Goal: Information Seeking & Learning: Understand process/instructions

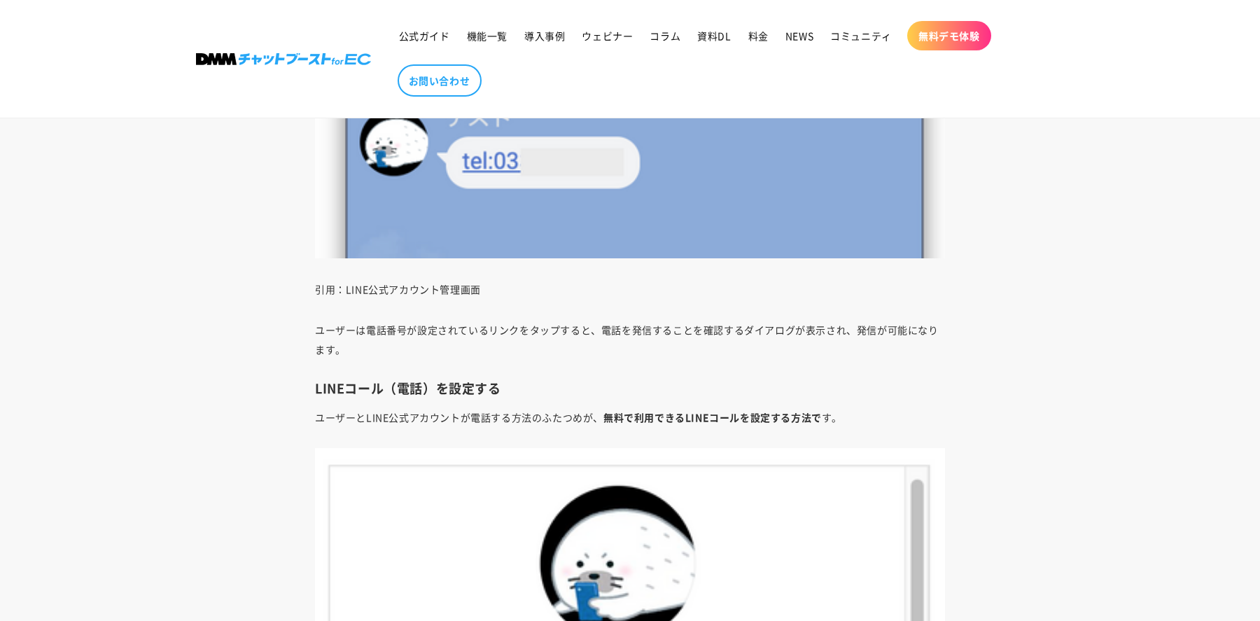
scroll to position [3794, 0]
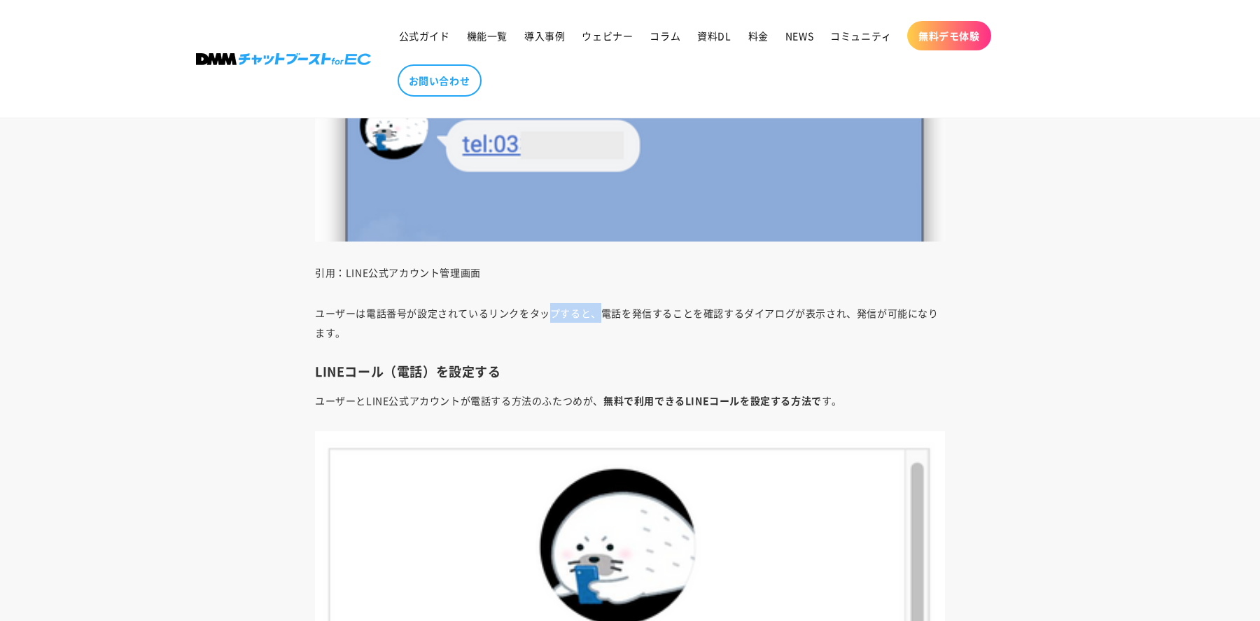
drag, startPoint x: 547, startPoint y: 311, endPoint x: 609, endPoint y: 311, distance: 61.6
click at [606, 311] on p "ユーザーは電話番号が設定されているリンクをタップすると、電話を発信することを確認するダイアログが表示され、発信が可能になります。" at bounding box center [630, 322] width 630 height 39
click at [609, 311] on p "ユーザーは電話番号が設定されているリンクをタップすると、電話を発信することを確認するダイアログが表示され、発信が可能になります。" at bounding box center [630, 322] width 630 height 39
drag, startPoint x: 579, startPoint y: 309, endPoint x: 631, endPoint y: 316, distance: 53.0
click at [631, 316] on p "ユーザーは電話番号が設定されているリンクをタップすると、電話を発信することを確認するダイアログが表示され、発信が可能になります。" at bounding box center [630, 322] width 630 height 39
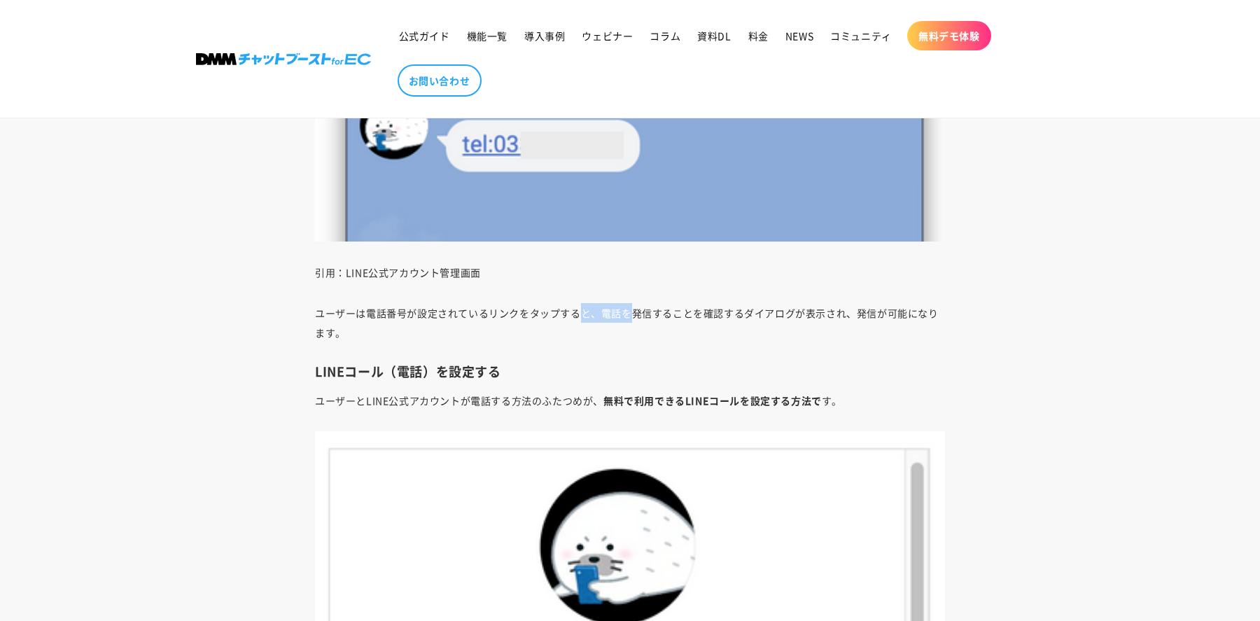
click at [631, 316] on p "ユーザーは電話番号が設定されているリンクをタップすると、電話を発信することを確認するダイアログが表示され、発信が可能になります。" at bounding box center [630, 322] width 630 height 39
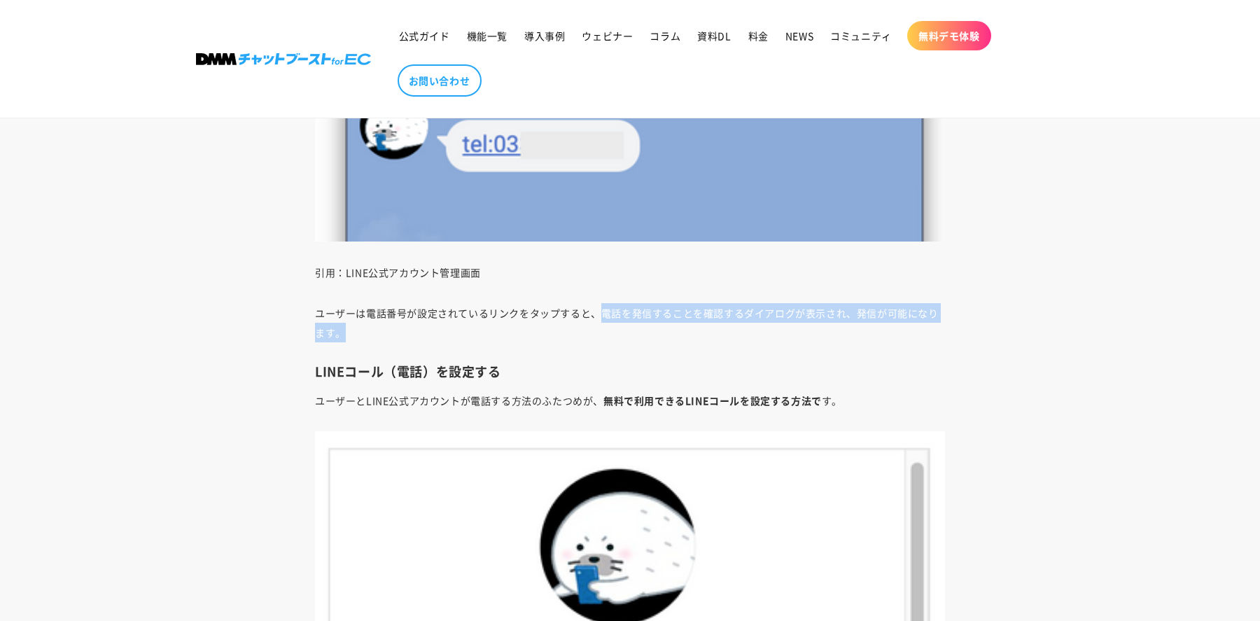
drag, startPoint x: 600, startPoint y: 309, endPoint x: 600, endPoint y: 333, distance: 23.1
click at [600, 333] on p "ユーザーは電話番号が設定されているリンクをタップすると、電話を発信することを確認するダイアログが表示され、発信が可能になります。" at bounding box center [630, 322] width 630 height 39
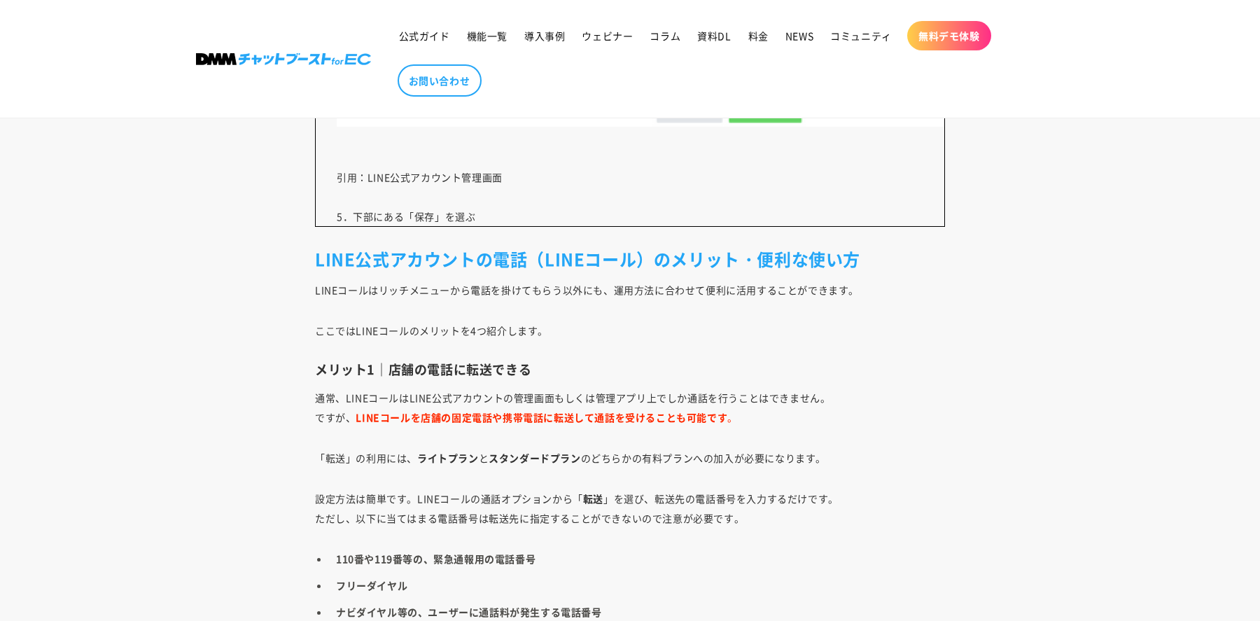
scroll to position [9157, 0]
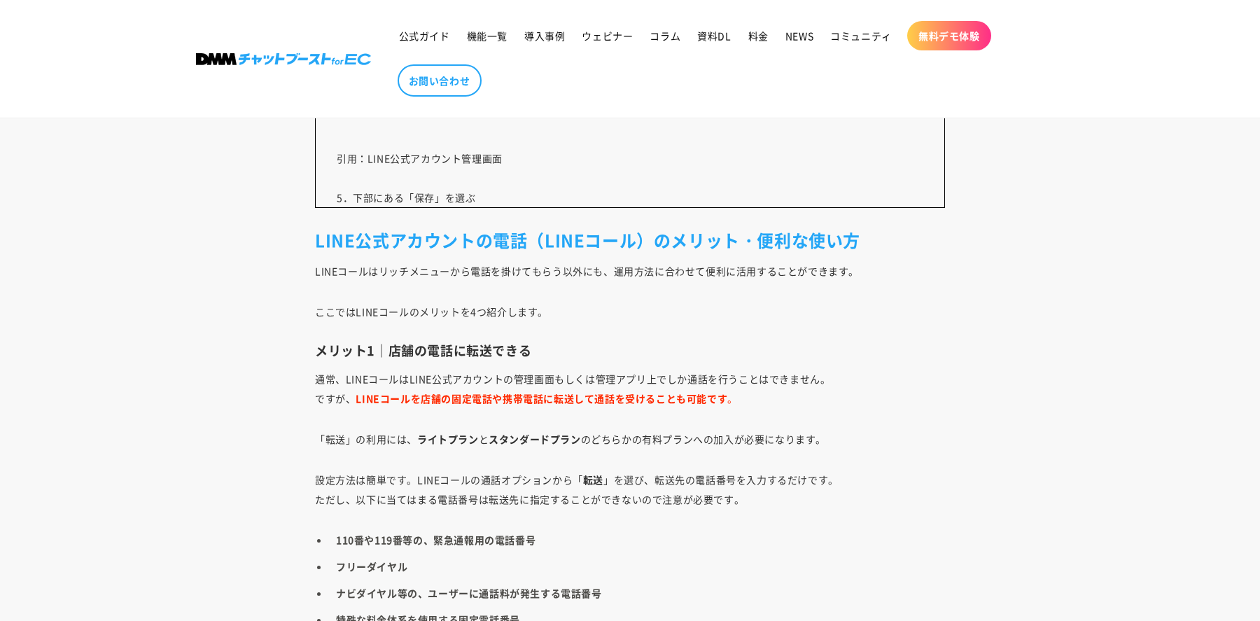
click at [585, 347] on h3 "メリット1｜店舗の電話に転送できる" at bounding box center [630, 350] width 630 height 16
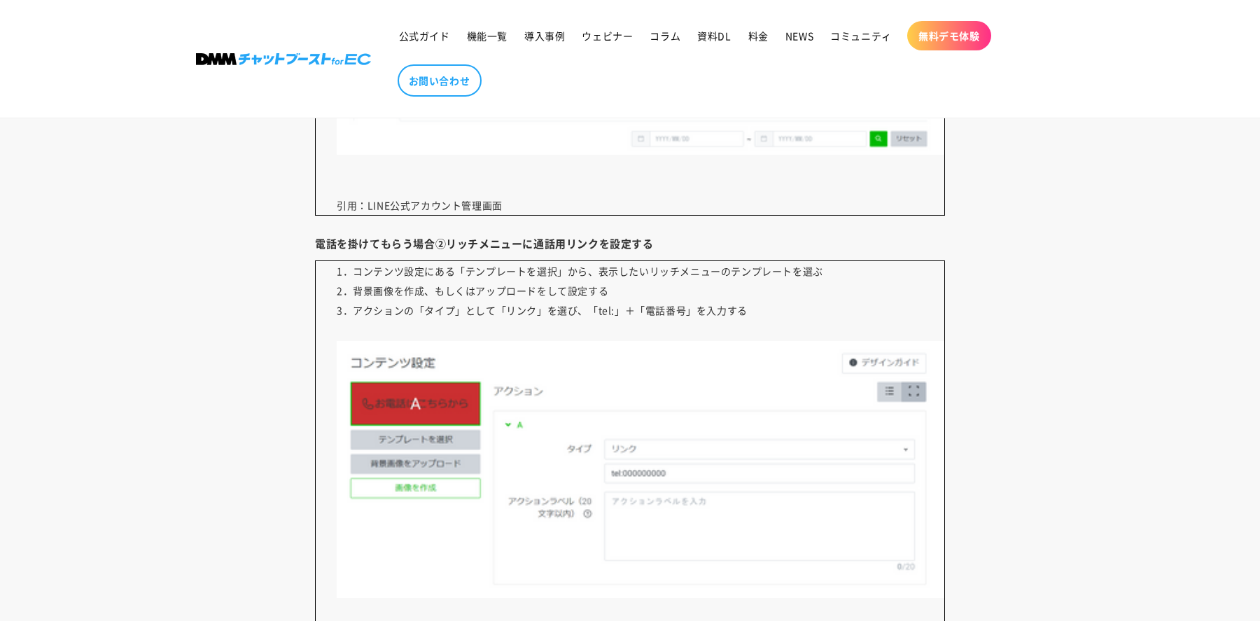
scroll to position [3425, 0]
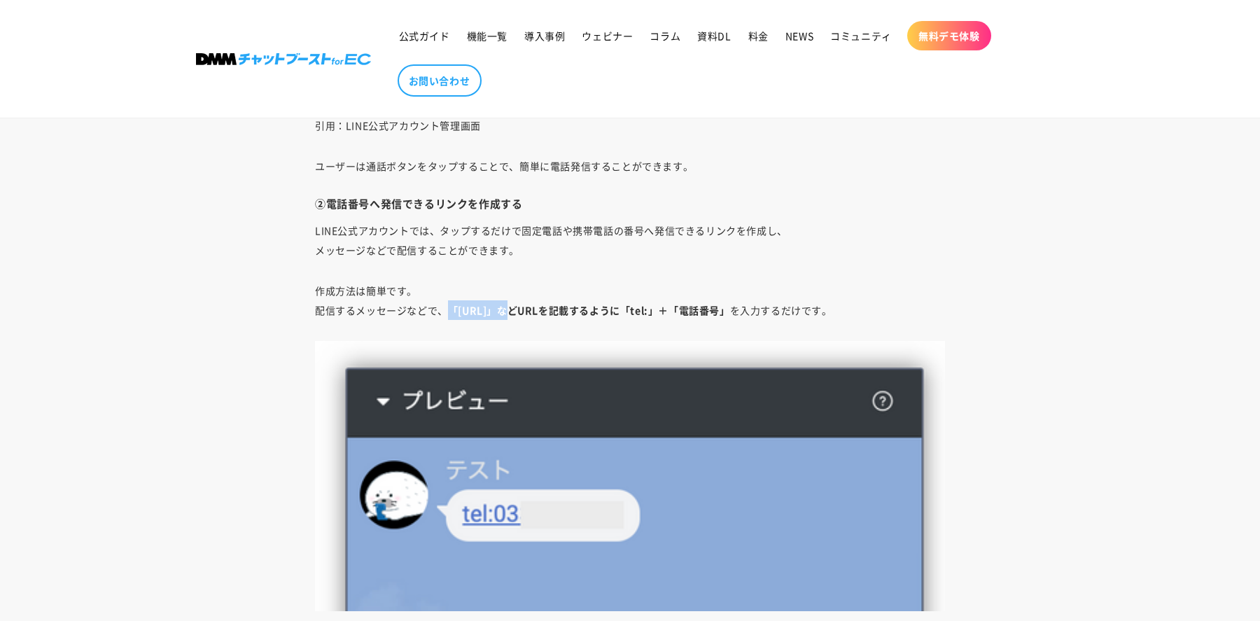
drag, startPoint x: 448, startPoint y: 310, endPoint x: 491, endPoint y: 312, distance: 42.7
click at [491, 312] on strong "「[URL]」などURLを記載するように「tel:」＋「電話番号」" at bounding box center [589, 310] width 282 height 14
copy strong "「http://"
click at [772, 120] on p "引用：LINE公式アカウント管理画面" at bounding box center [630, 126] width 630 height 20
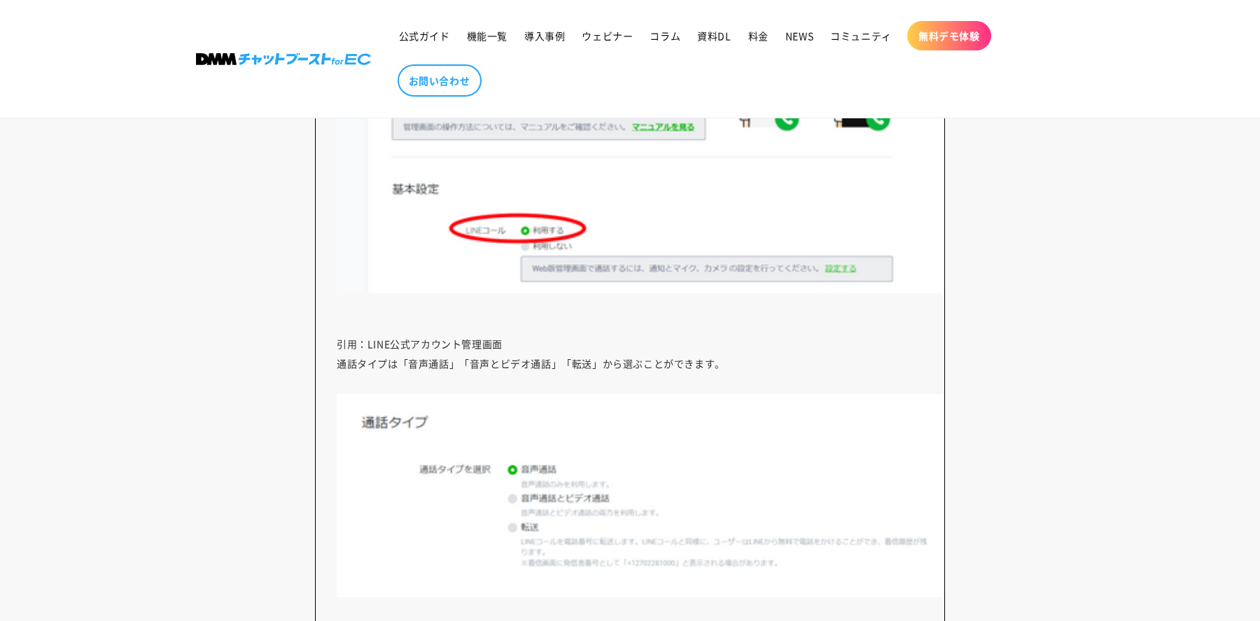
scroll to position [7603, 0]
